Goal: Find specific page/section: Find specific page/section

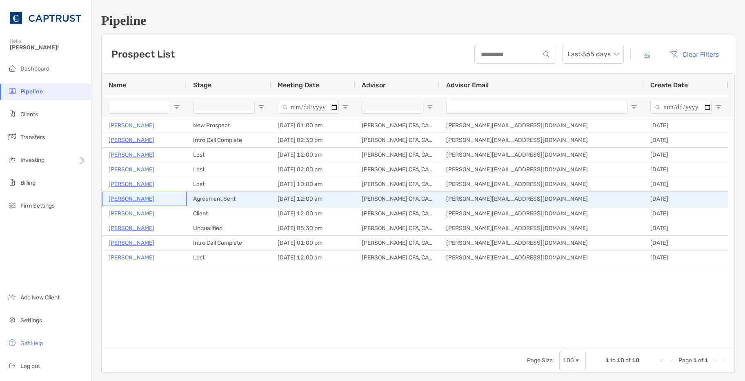
click at [138, 199] on p "[PERSON_NAME]" at bounding box center [132, 199] width 46 height 10
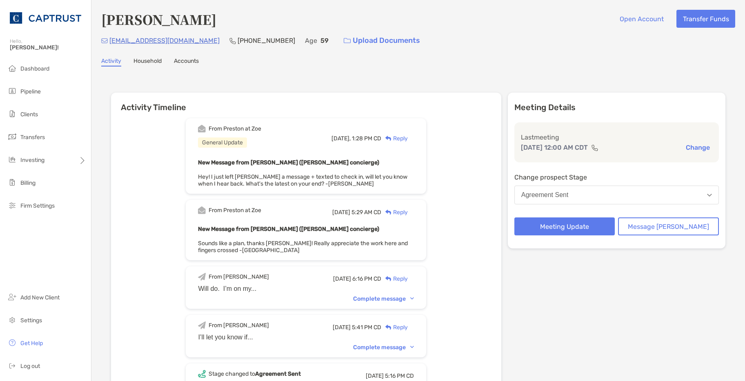
click at [383, 297] on div "Complete message" at bounding box center [383, 299] width 61 height 7
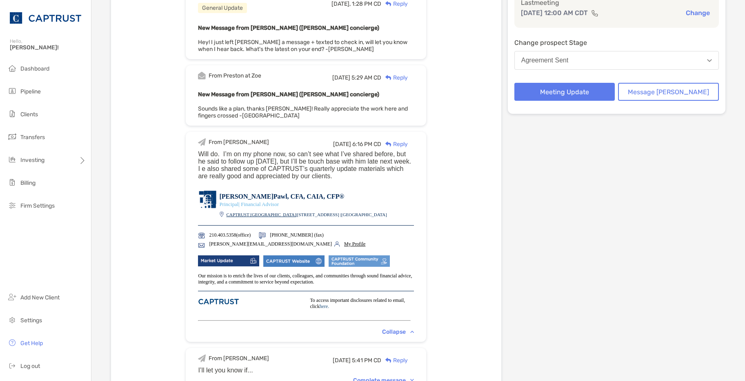
scroll to position [122, 0]
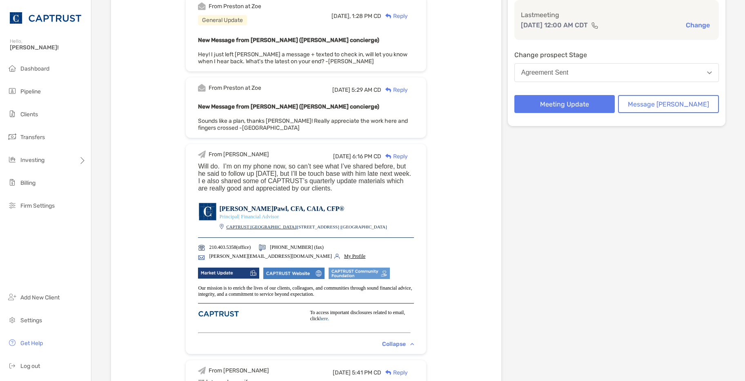
click at [372, 216] on td "Principal | Financial Advisor" at bounding box center [303, 219] width 168 height 10
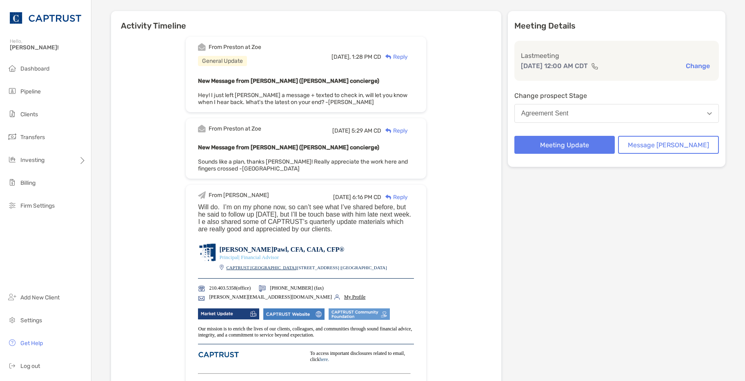
click at [407, 156] on div "New Message from [PERSON_NAME] ([PERSON_NAME] concierge) Sounds like a plan, th…" at bounding box center [306, 157] width 216 height 30
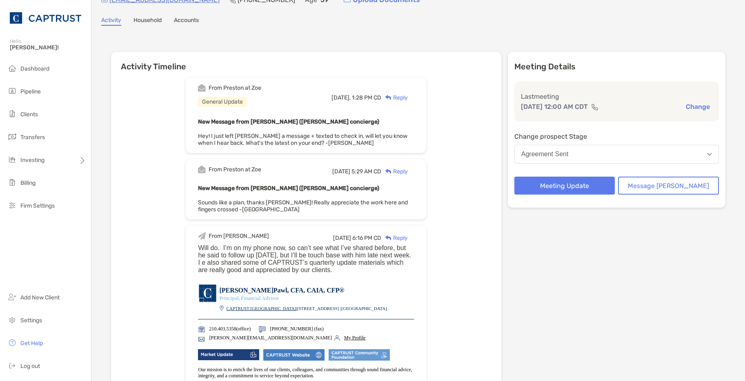
click at [403, 196] on div "New Message from [PERSON_NAME] ([PERSON_NAME] concierge) Sounds like a plan, th…" at bounding box center [306, 198] width 216 height 30
